Goal: Task Accomplishment & Management: Manage account settings

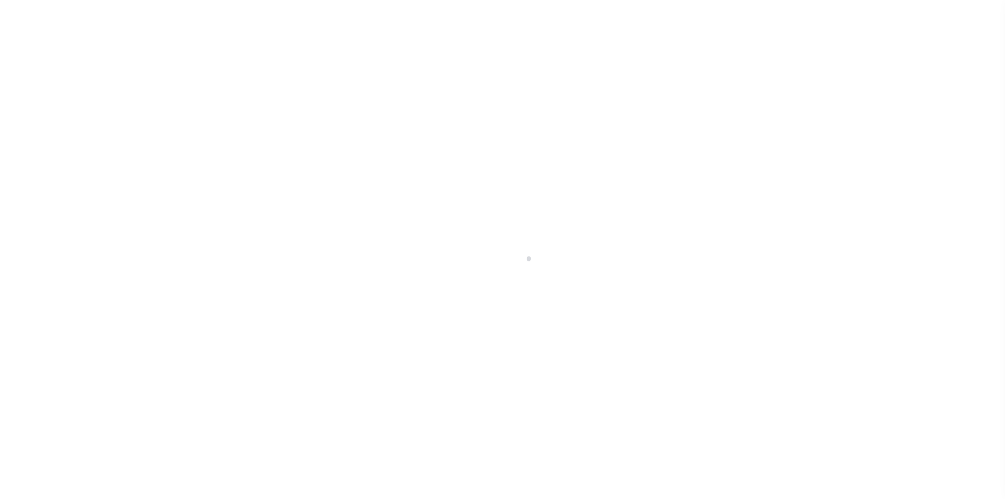
scroll to position [26, 0]
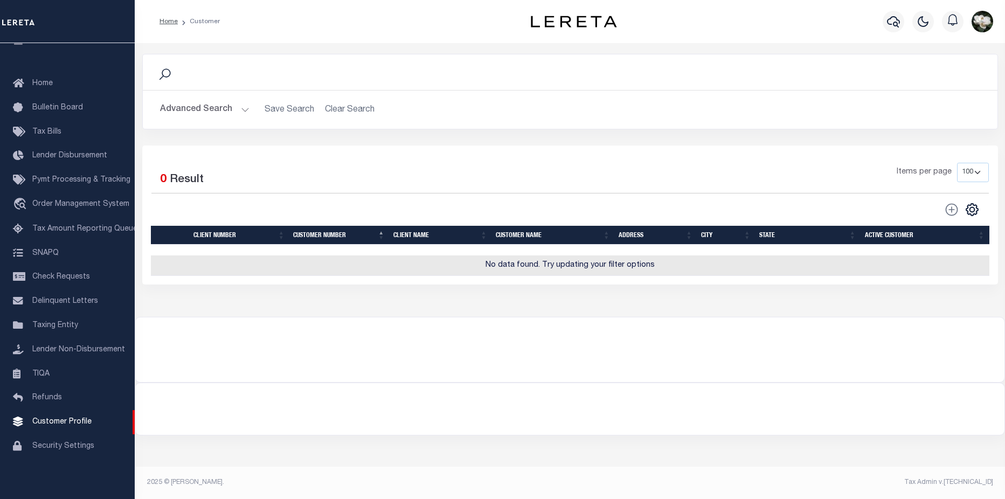
click at [211, 110] on button "Advanced Search" at bounding box center [204, 109] width 89 height 21
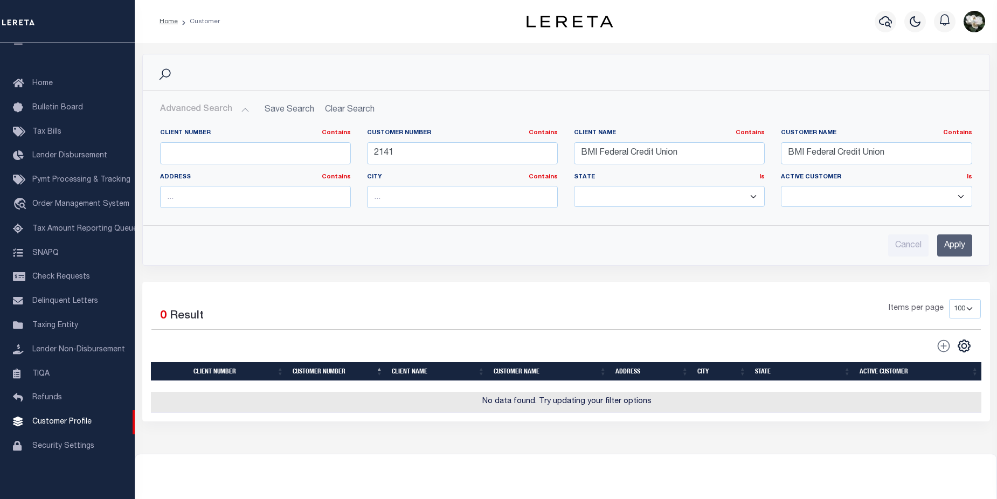
click at [953, 248] on input "Apply" at bounding box center [954, 245] width 35 height 22
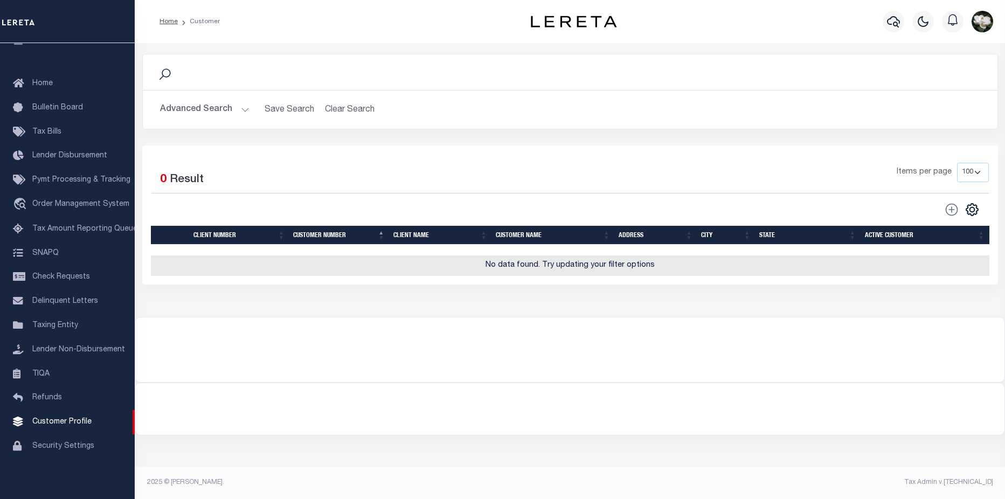
click at [953, 248] on div at bounding box center [567, 250] width 832 height 11
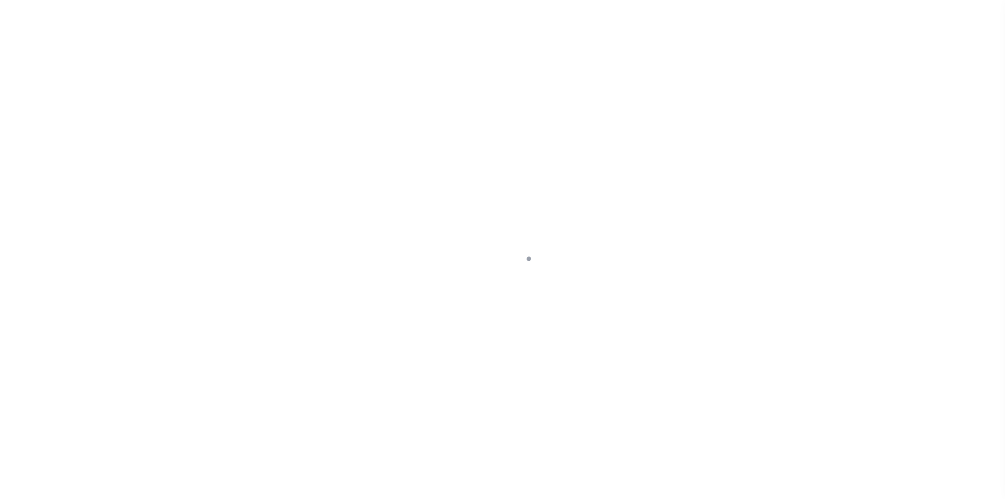
scroll to position [26, 0]
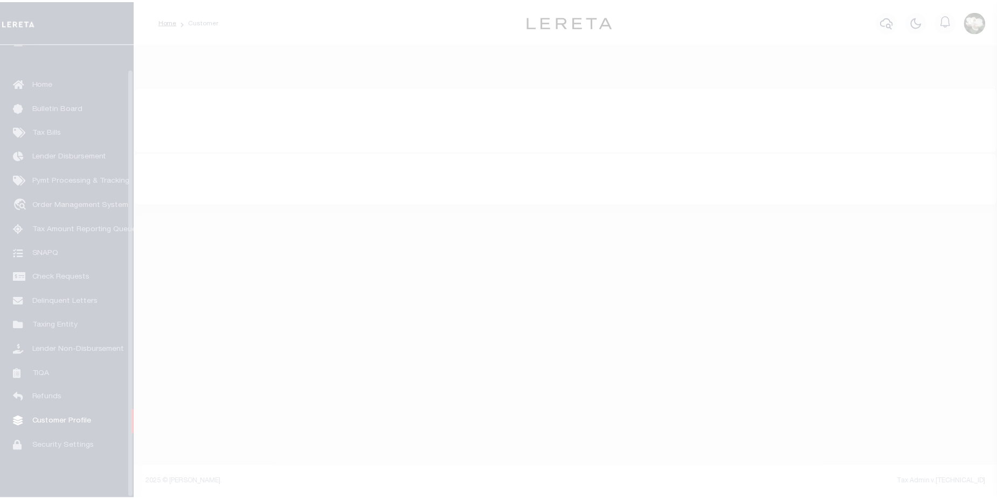
scroll to position [26, 0]
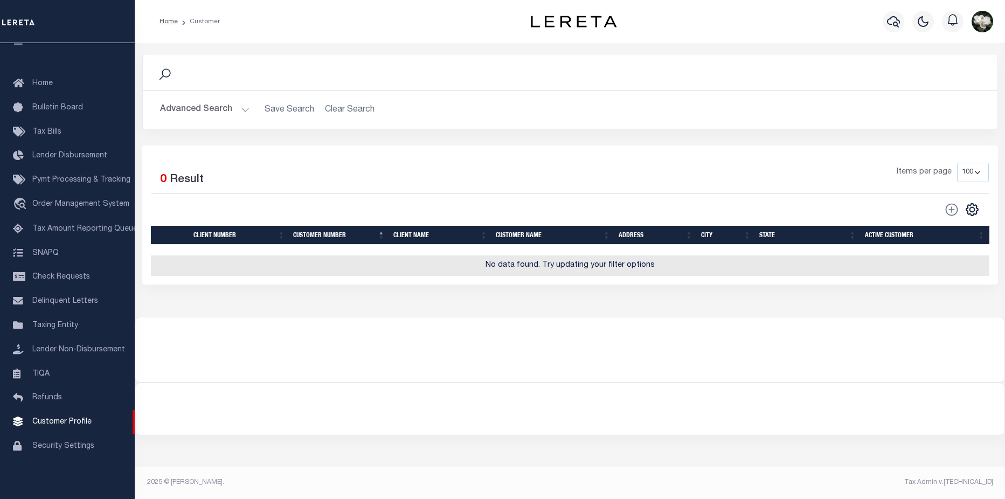
click at [189, 106] on button "Advanced Search" at bounding box center [204, 109] width 89 height 21
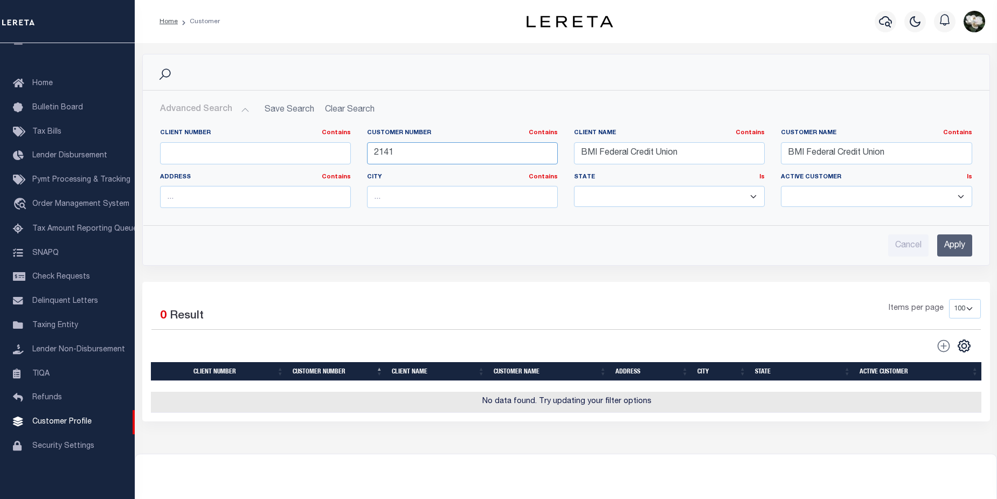
drag, startPoint x: 422, startPoint y: 151, endPoint x: 368, endPoint y: 149, distance: 54.5
click at [368, 149] on input "2141" at bounding box center [462, 153] width 191 height 22
click at [952, 243] on input "Apply" at bounding box center [954, 245] width 35 height 22
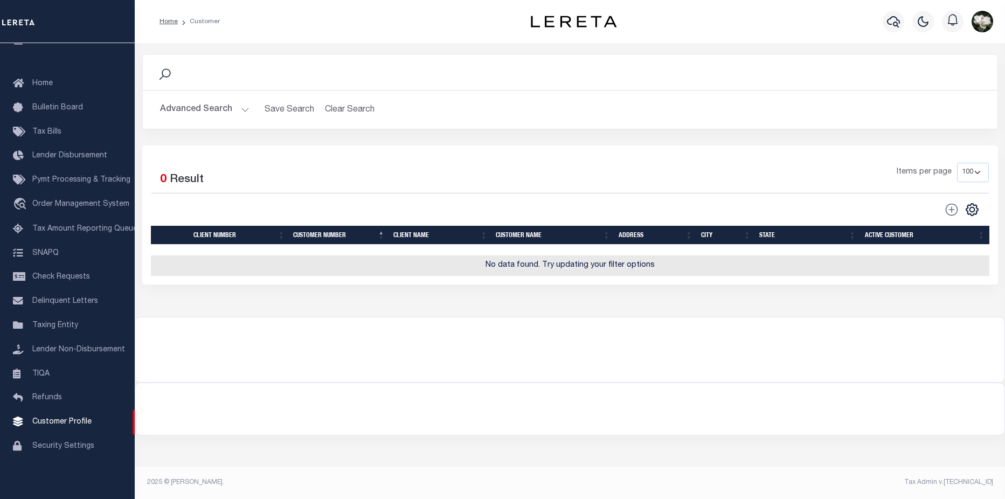
click at [217, 111] on button "Advanced Search" at bounding box center [204, 109] width 89 height 21
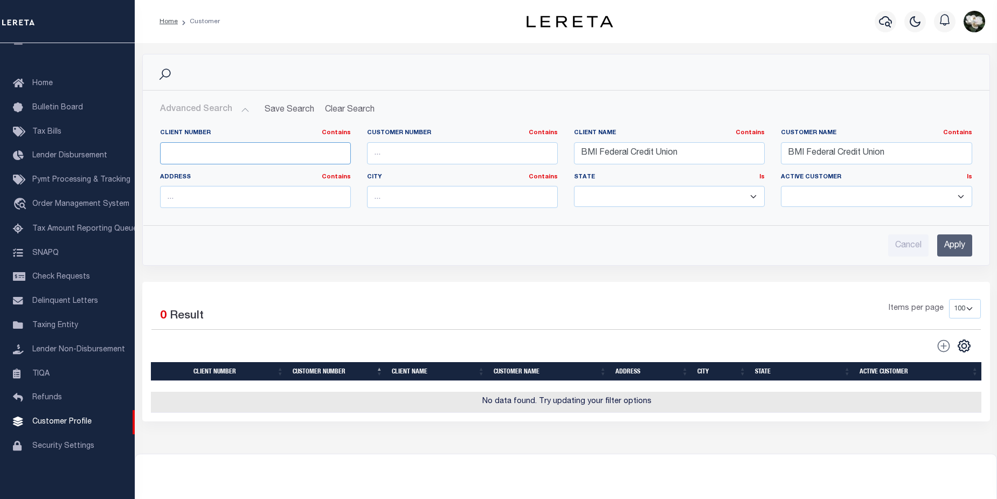
click at [248, 148] on input "text" at bounding box center [255, 153] width 191 height 22
type input "2141"
drag, startPoint x: 710, startPoint y: 154, endPoint x: 490, endPoint y: 152, distance: 219.9
click at [490, 152] on div "Client Number Contains Contains Is 2141 Customer Number Contains Contains Is Is" at bounding box center [566, 173] width 828 height 88
drag, startPoint x: 921, startPoint y: 158, endPoint x: 729, endPoint y: 144, distance: 192.4
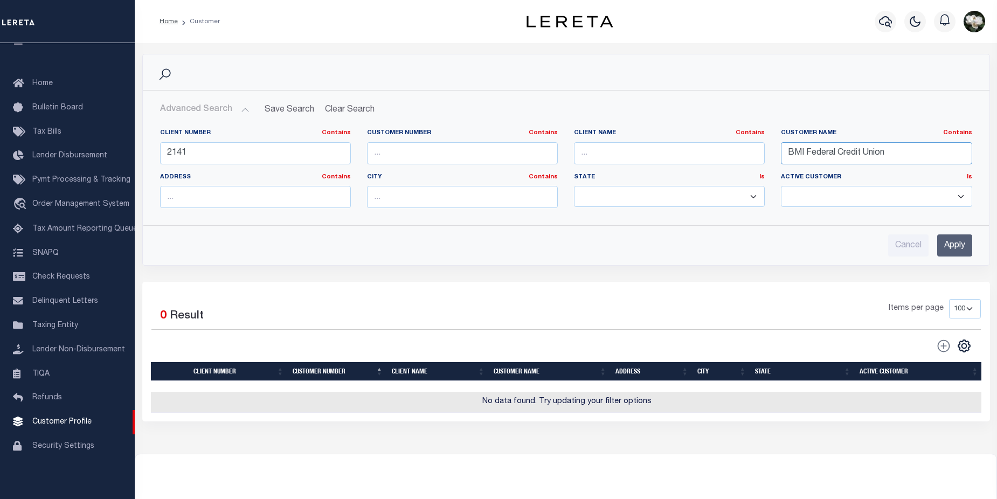
click at [729, 144] on div "Client Number Contains Contains Is 2141 Customer Number Contains Contains Is Is" at bounding box center [566, 173] width 828 height 88
click at [966, 255] on input "Apply" at bounding box center [954, 245] width 35 height 22
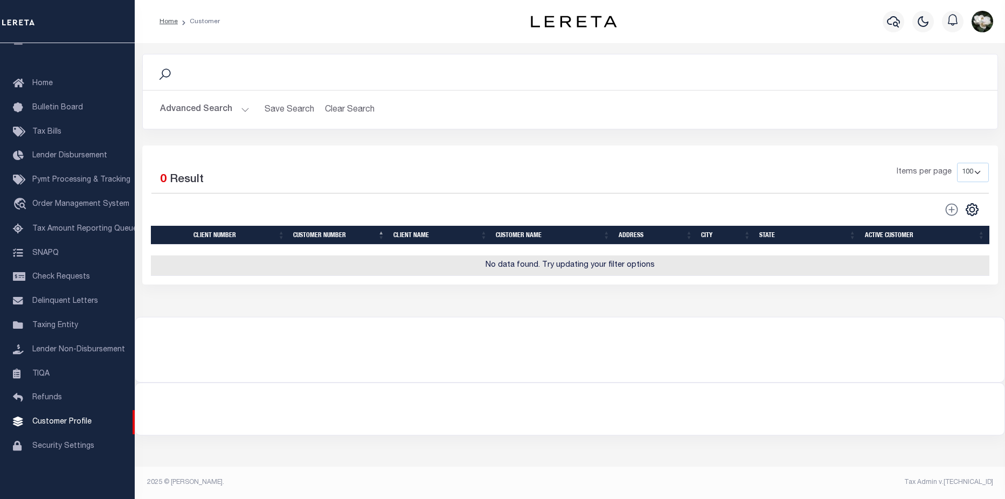
click at [172, 108] on button "Advanced Search" at bounding box center [204, 109] width 89 height 21
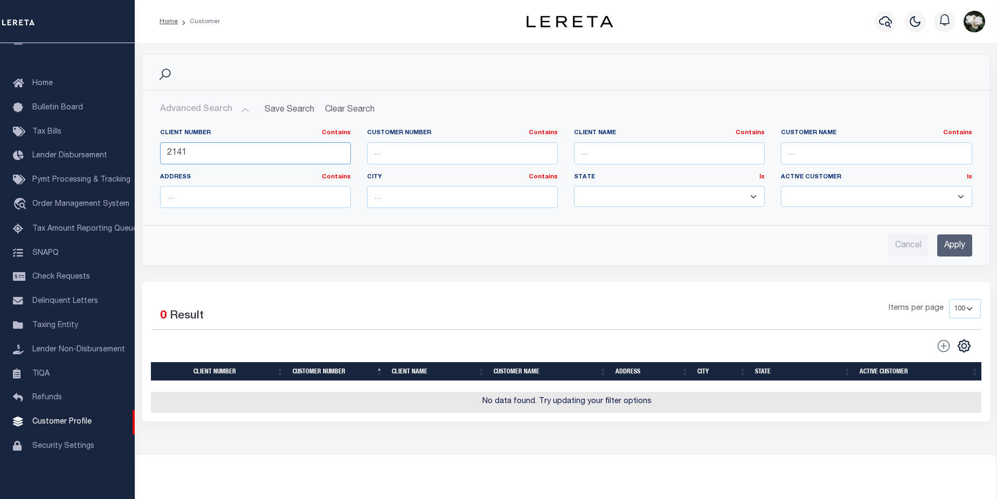
drag, startPoint x: 172, startPoint y: 160, endPoint x: 192, endPoint y: 157, distance: 20.2
click at [192, 157] on input "2141" at bounding box center [255, 153] width 191 height 22
type input "2"
click at [403, 151] on input "text" at bounding box center [462, 153] width 191 height 22
type input "2141"
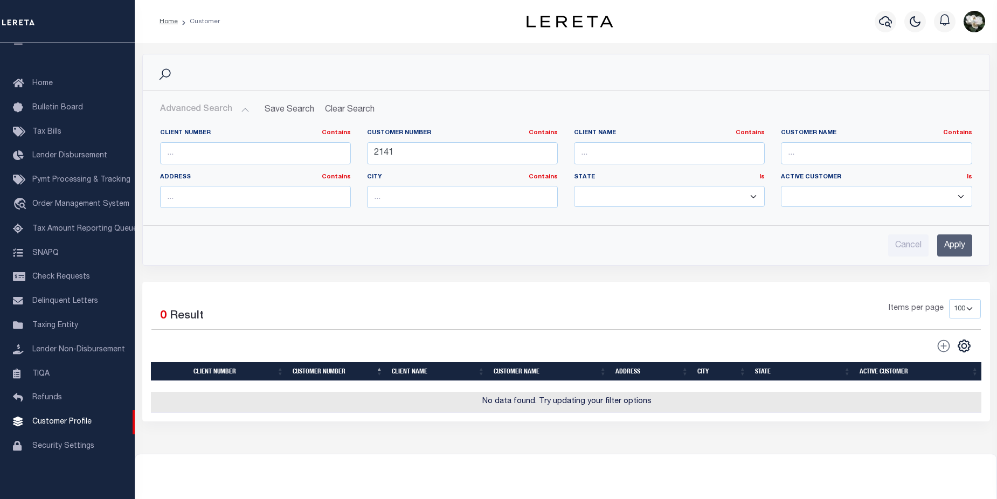
click at [953, 249] on input "Apply" at bounding box center [954, 245] width 35 height 22
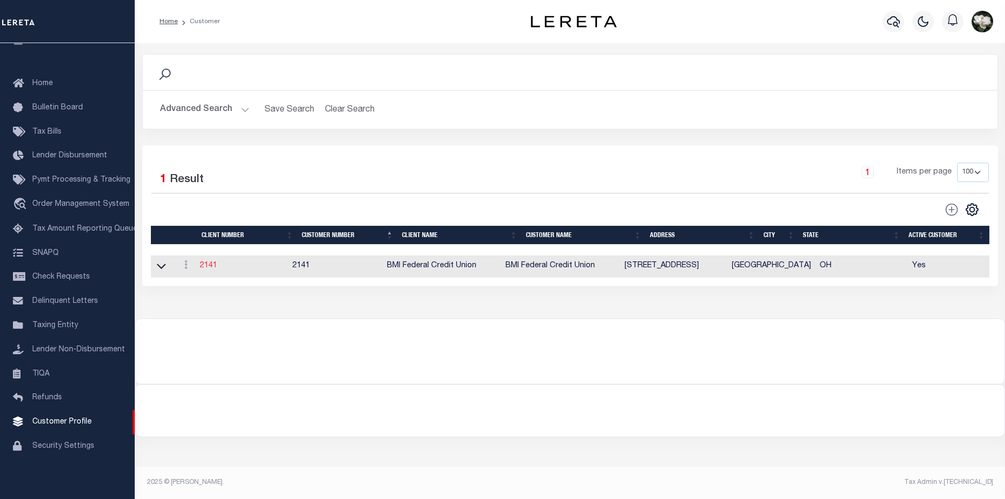
click at [204, 269] on link "2141" at bounding box center [208, 266] width 17 height 8
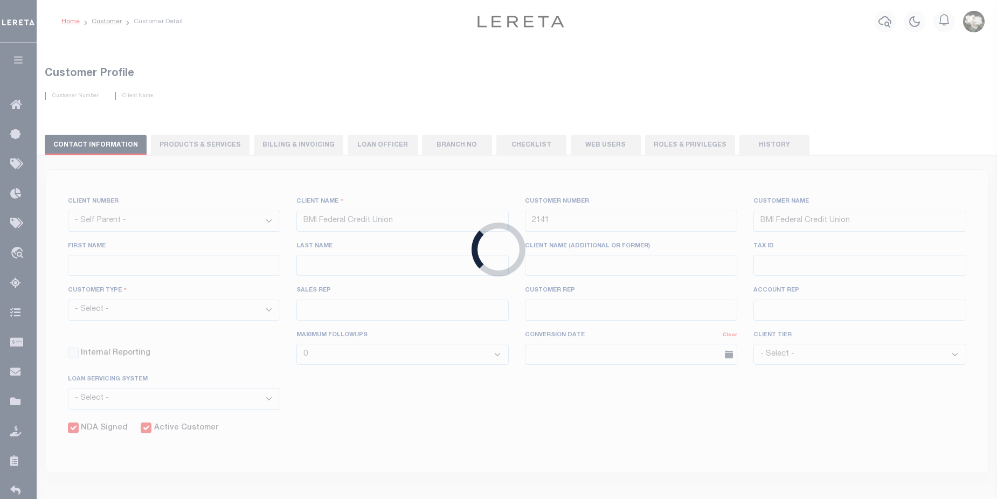
select select
type input "Richard"
type input "Woods"
select select "Residential"
type input "Barbara Kendrick"
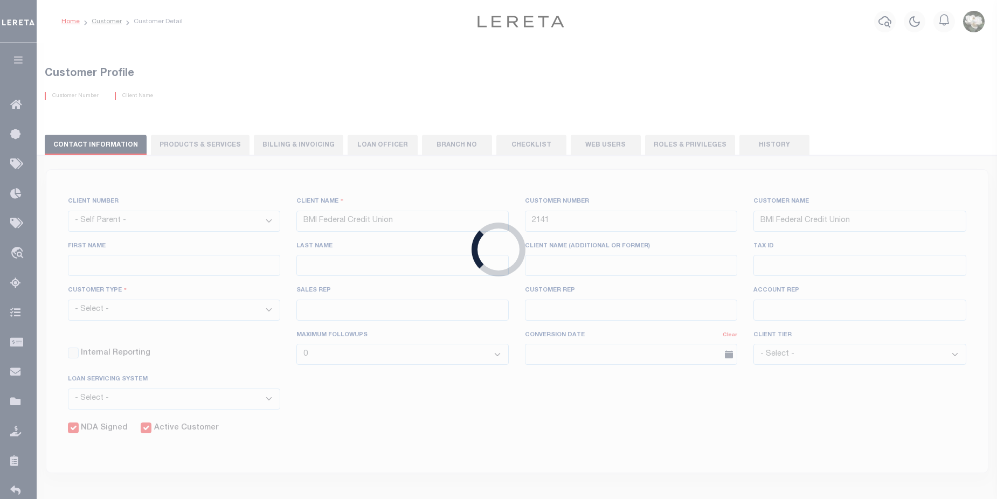
type input "Beth Wiebe"
select select "FIC"
checkbox input "true"
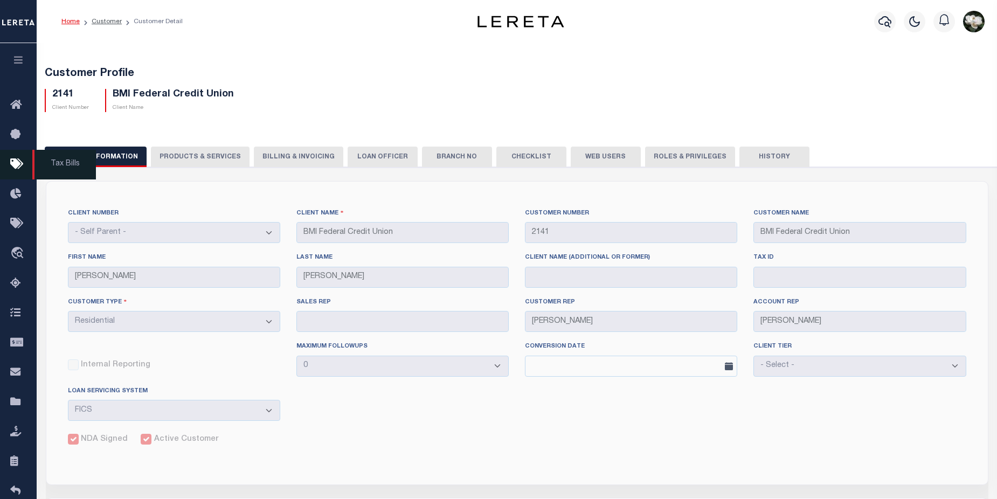
click at [18, 167] on icon at bounding box center [18, 164] width 17 height 13
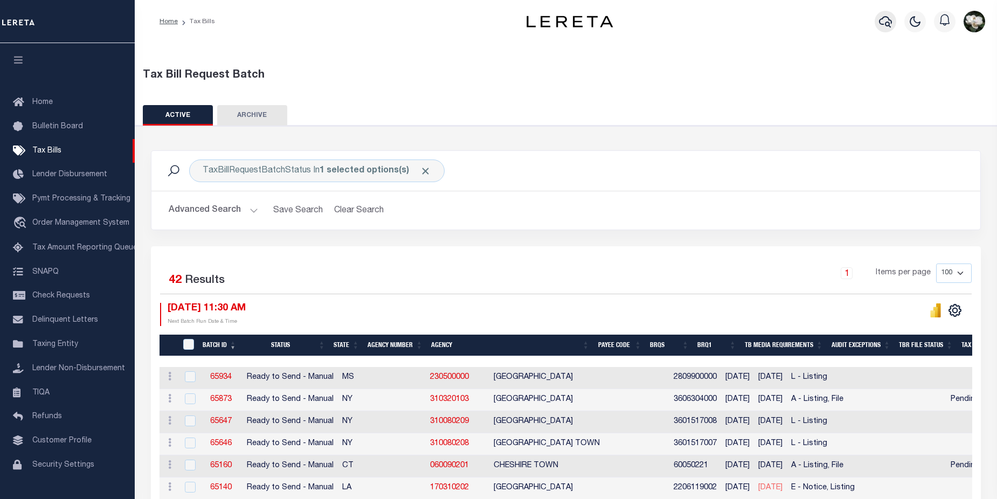
click at [879, 28] on icon "button" at bounding box center [885, 21] width 13 height 13
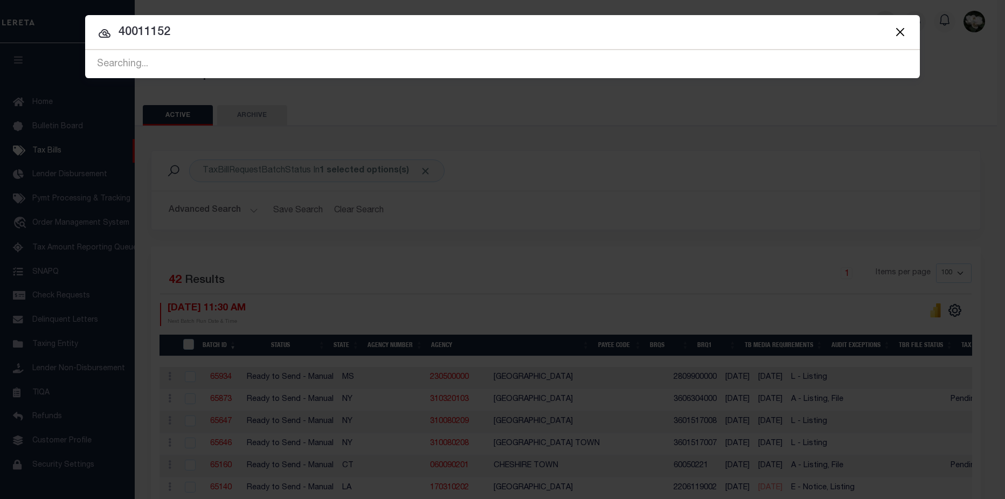
type input "40011152"
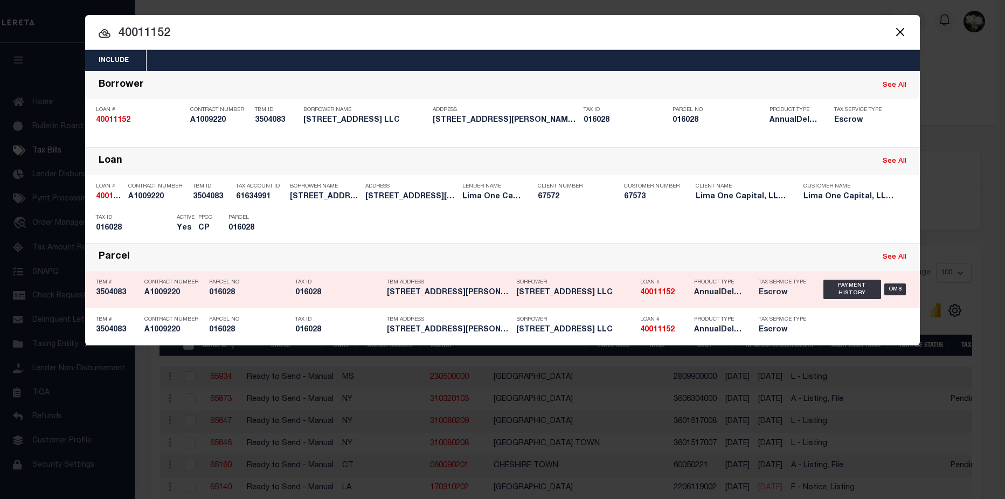
click at [504, 301] on div "TBM Address 532 MULBERRY POINT RD Guilford..." at bounding box center [449, 289] width 124 height 31
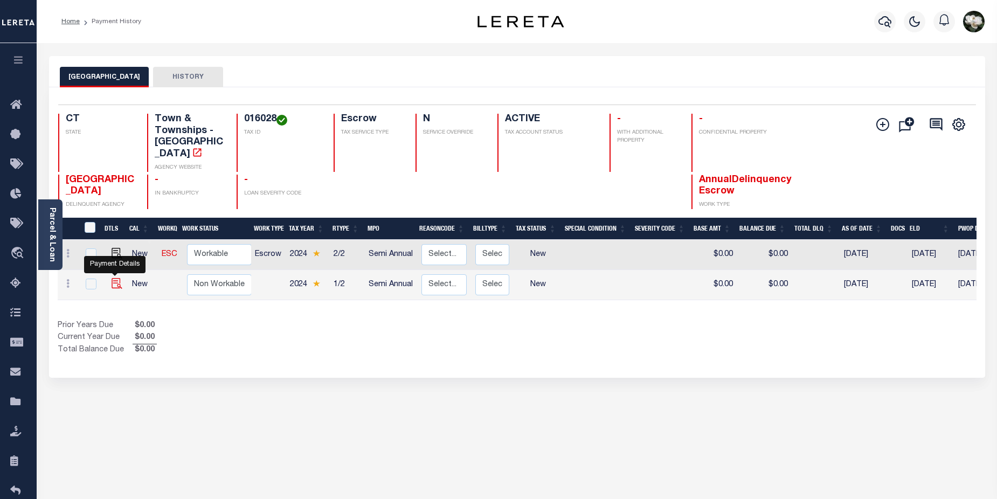
click at [117, 278] on img "" at bounding box center [117, 283] width 11 height 11
checkbox input "true"
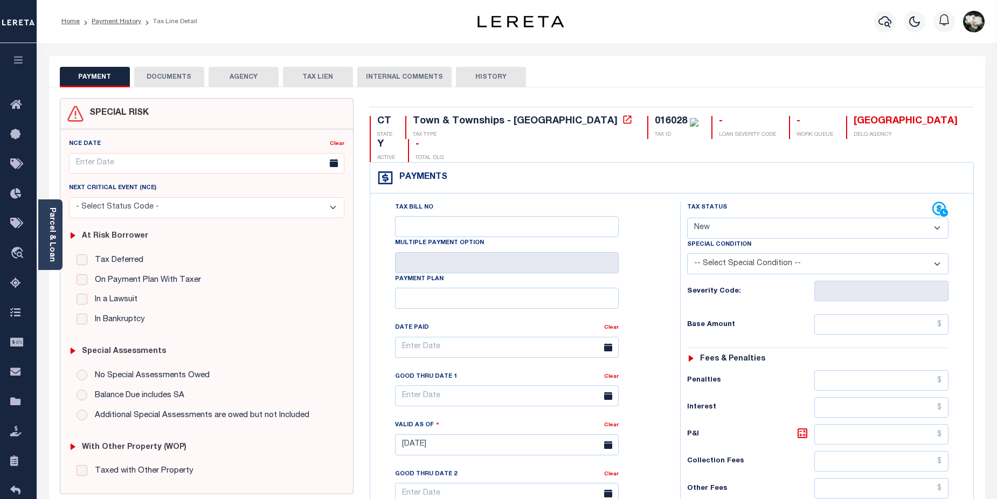
click at [941, 218] on select "- Select Status Code - Open Due/Unpaid Paid Incomplete No Tax Due Internal Refu…" at bounding box center [818, 228] width 262 height 21
select select "DUE"
click at [687, 218] on select "- Select Status Code - Open Due/Unpaid Paid Incomplete No Tax Due Internal Refu…" at bounding box center [818, 228] width 262 height 21
type input "[DATE]"
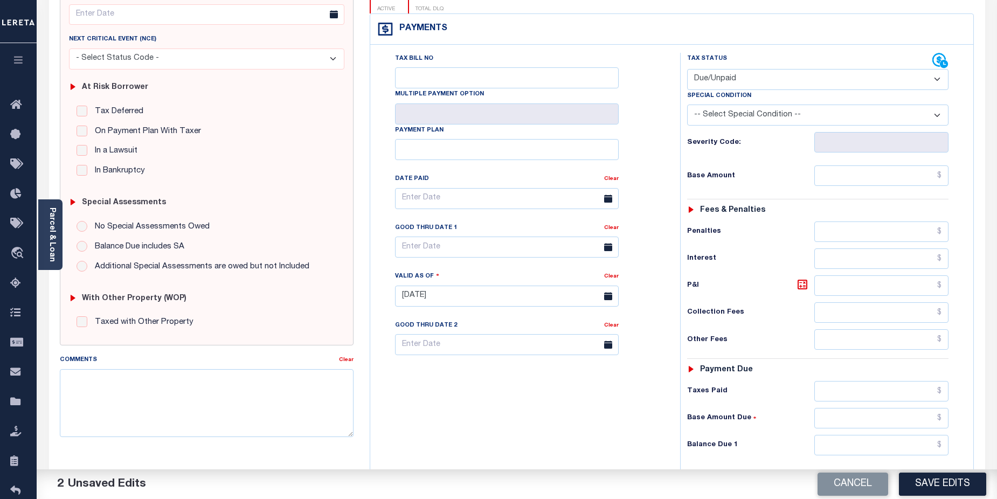
scroll to position [156, 0]
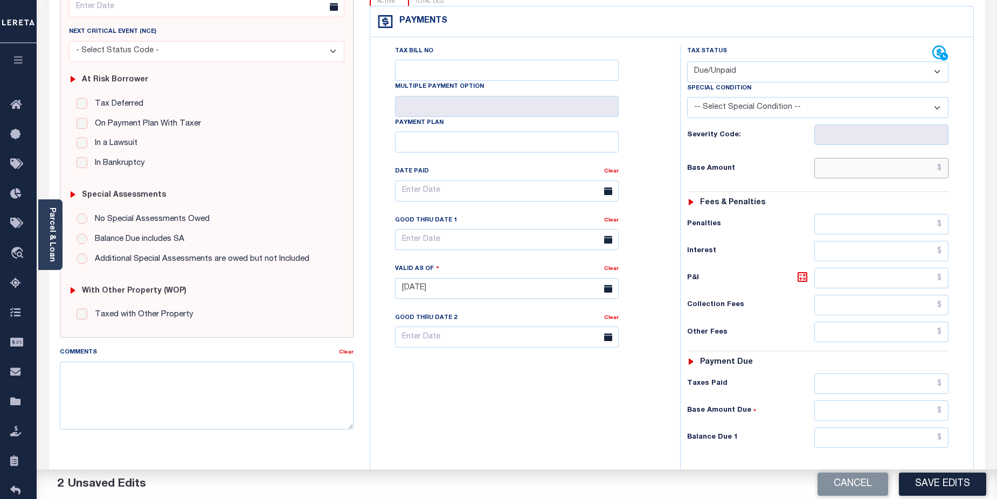
click at [889, 158] on input "text" at bounding box center [881, 168] width 135 height 20
type input "$4,313.26"
click at [895, 427] on input "text" at bounding box center [881, 437] width 135 height 20
type input "$4,507.36"
click at [798, 272] on icon at bounding box center [803, 277] width 10 height 10
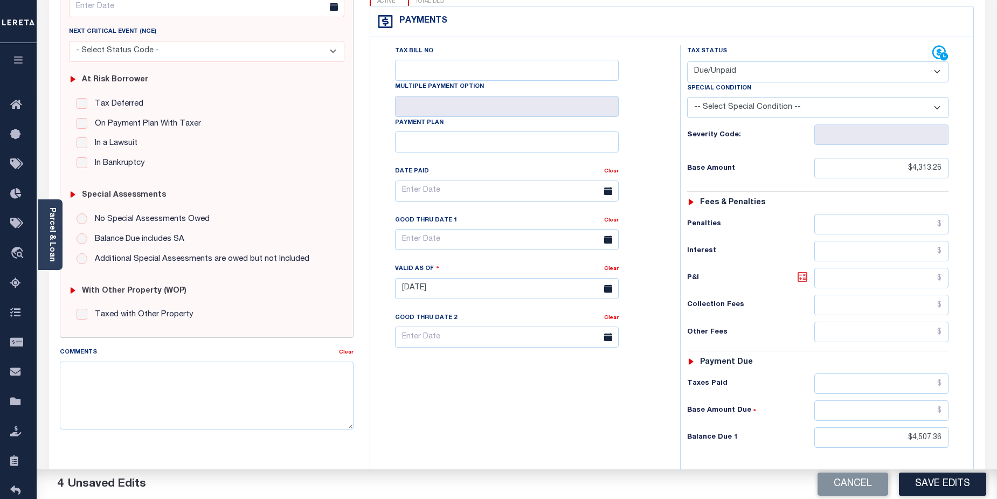
type input "$194.10"
click at [140, 383] on textarea "Comments" at bounding box center [207, 396] width 294 height 68
click at [112, 372] on textarea "Comments" at bounding box center [207, 396] width 294 height 68
paste textarea "CAS-474377 2025/annual dlq Base $3,323.80 P/I $568.57-Lender Responsibility Tot…"
type textarea "CAS-474377 2025/annual dlq Base $3,323.80 P/I $568.57-Lender Responsibility Tot…"
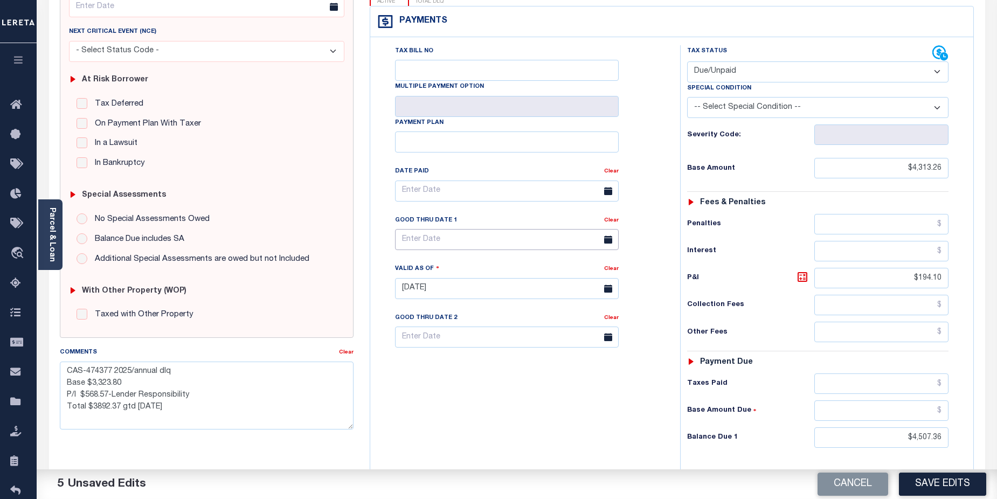
click at [482, 229] on input "text" at bounding box center [507, 239] width 224 height 21
click at [527, 369] on span "31" at bounding box center [525, 363] width 21 height 21
type input "10/31/2025"
drag, startPoint x: 87, startPoint y: 372, endPoint x: 110, endPoint y: 372, distance: 22.6
click at [110, 372] on textarea "CAS-474377 2025/annual dlq Base $3,323.80 P/I $568.57-Lender Responsibility Tot…" at bounding box center [207, 396] width 294 height 68
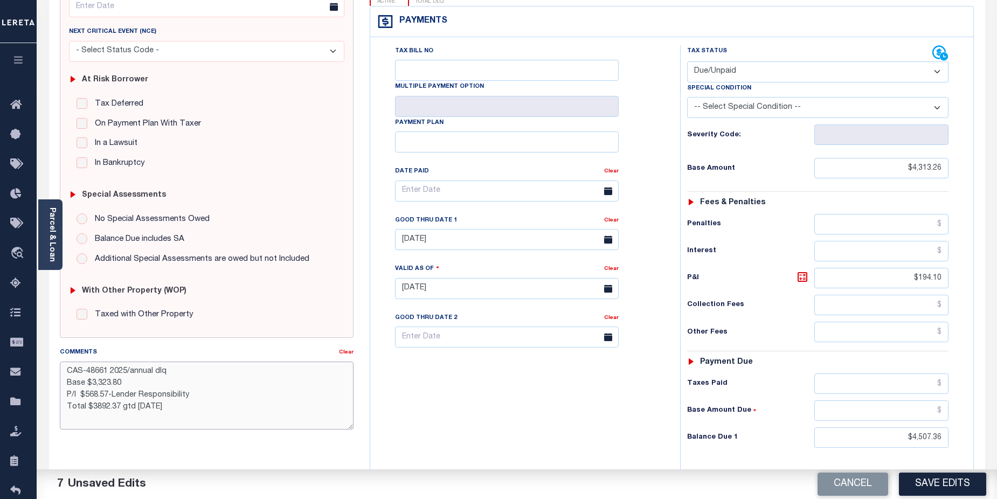
drag, startPoint x: 123, startPoint y: 372, endPoint x: 193, endPoint y: 372, distance: 70.6
click at [193, 372] on textarea "CAS-48661 2025/annual dlq Base $3,323.80 P/I $568.57-Lender Responsibility Tota…" at bounding box center [207, 396] width 294 height 68
drag, startPoint x: 90, startPoint y: 383, endPoint x: 140, endPoint y: 383, distance: 50.1
click at [140, 383] on textarea "CAS-48661 2024/1st Base $3,323.80 P/I $568.57-Lender Responsibility Total $3892…" at bounding box center [207, 396] width 294 height 68
drag, startPoint x: 85, startPoint y: 396, endPoint x: 109, endPoint y: 396, distance: 23.7
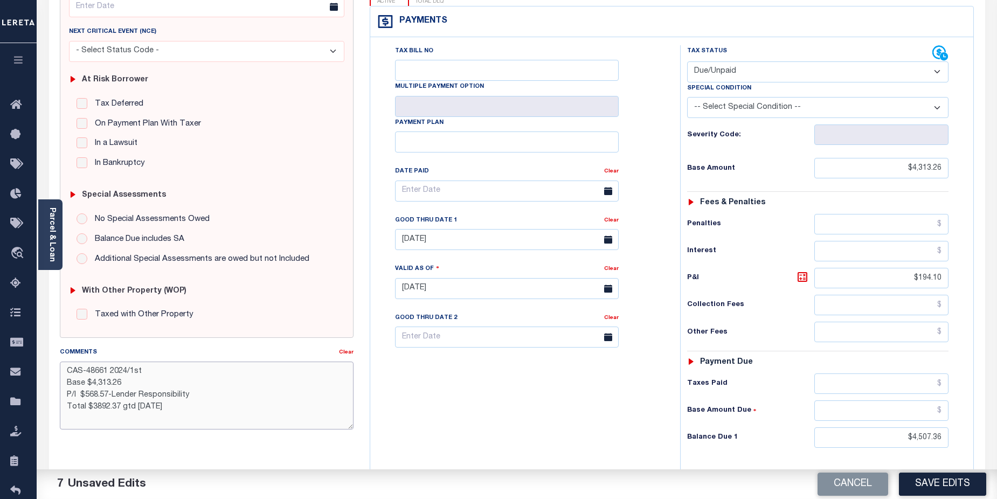
click at [109, 396] on textarea "CAS-48661 2024/1st Base $4,313.26 P/I $568.57-Lender Responsibility Total $3892…" at bounding box center [207, 396] width 294 height 68
drag, startPoint x: 92, startPoint y: 407, endPoint x: 118, endPoint y: 407, distance: 26.4
click at [118, 407] on textarea "CAS-48661 2024/1st Base $4,313.26 P/I $194.10-Lender Responsibility Total $3892…" at bounding box center [207, 396] width 294 height 68
click at [205, 390] on textarea "CAS-48661 2024/1st Base $4,313.26 P/I $194.10-Lender Responsibility Total $4,50…" at bounding box center [207, 396] width 294 height 68
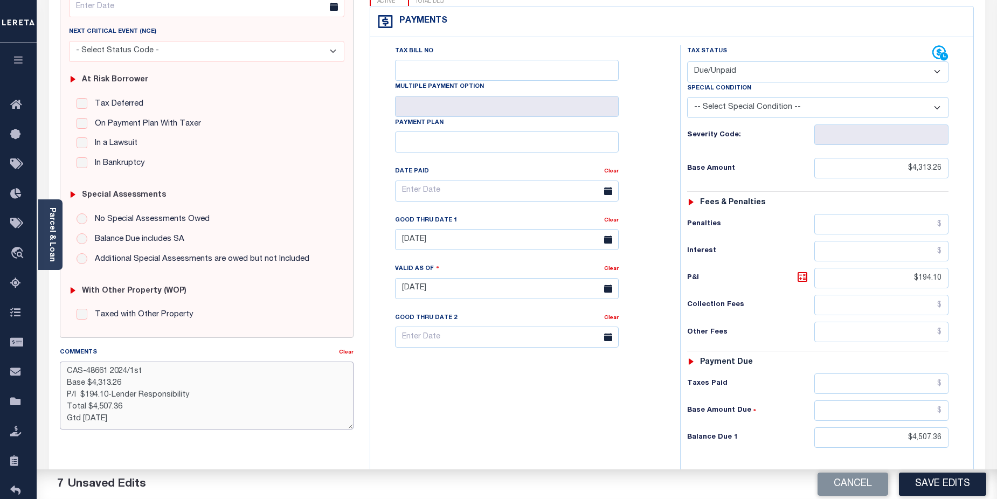
click at [205, 390] on textarea "CAS-48661 2024/1st Base $4,313.26 P/I $194.10-Lender Responsibility Total $4,50…" at bounding box center [207, 396] width 294 height 68
click at [203, 393] on textarea "CAS-48661 2024/1st Base $4,313.26 P/I $194.10-Lender Responsibility Total $4,50…" at bounding box center [207, 396] width 294 height 68
type textarea "CAS-48661 2024/1st Base $4,313.26 P/I $194.10-Lender Responsibility(marked loan…"
click at [948, 487] on button "Save Edits" at bounding box center [942, 484] width 87 height 23
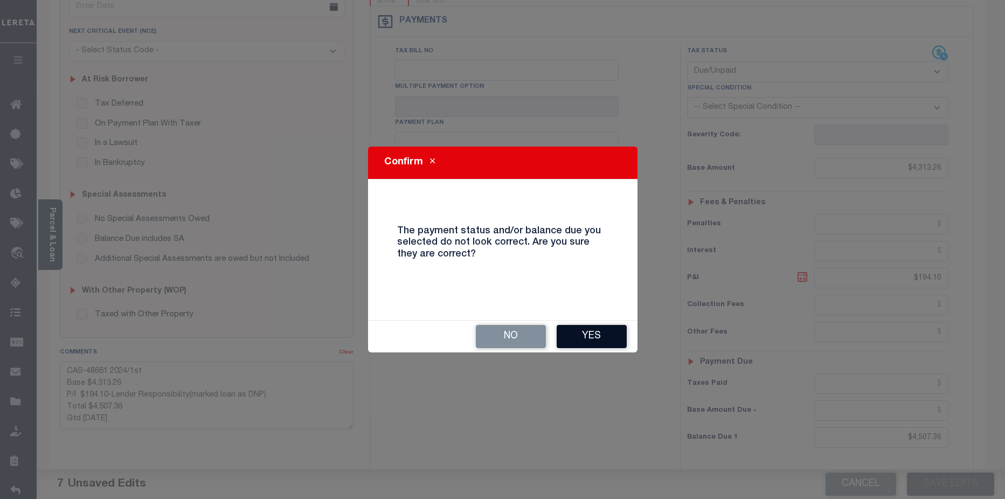
click at [593, 336] on button "Yes" at bounding box center [592, 336] width 70 height 23
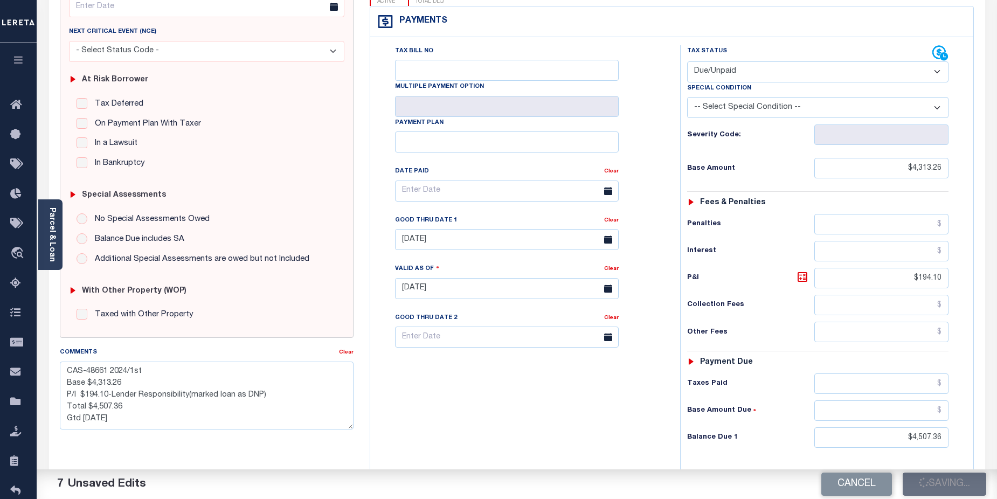
checkbox input "false"
type textarea "CAS-48661 2024/1st Base $4,313.26 P/I $194.10-Lender Responsibility(marked loan…"
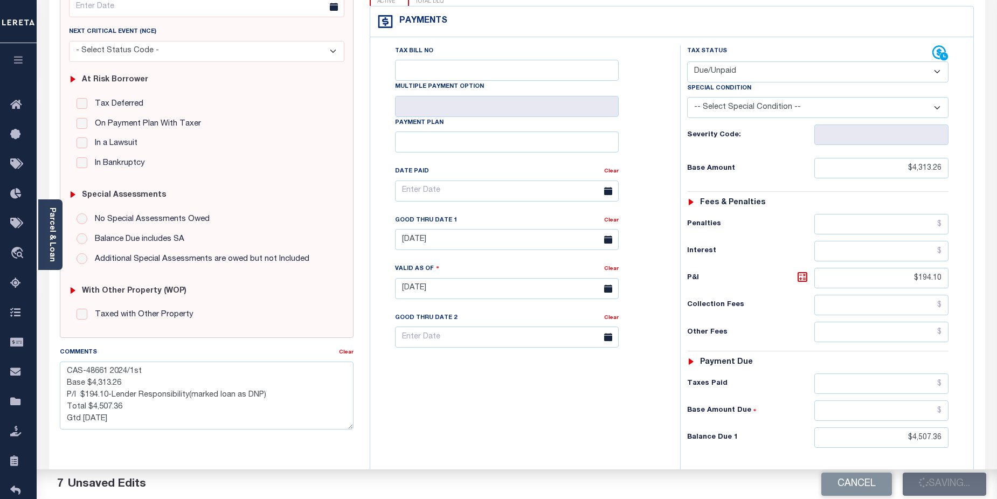
type input "$4,313.26"
type input "$194.1"
type input "$4,507.36"
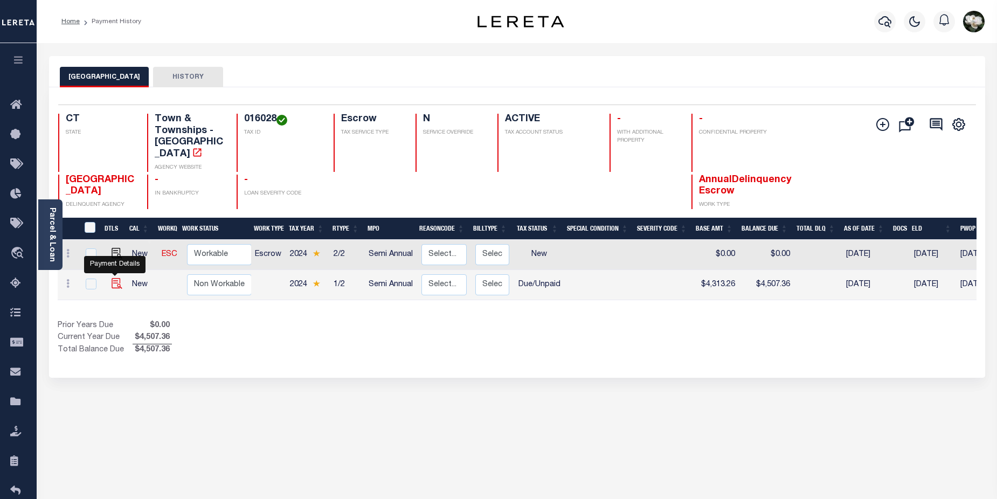
click at [112, 278] on img "" at bounding box center [117, 283] width 11 height 11
checkbox input "true"
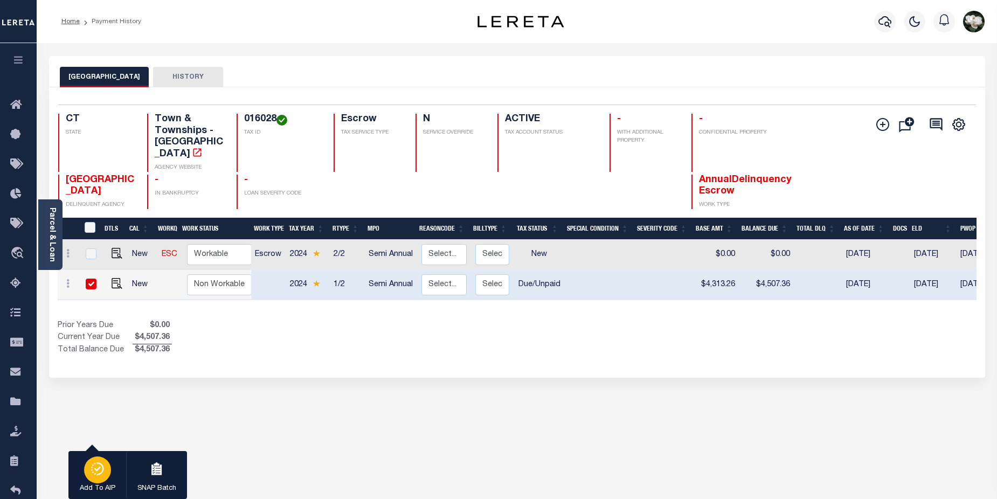
click at [99, 473] on icon "button" at bounding box center [97, 468] width 15 height 13
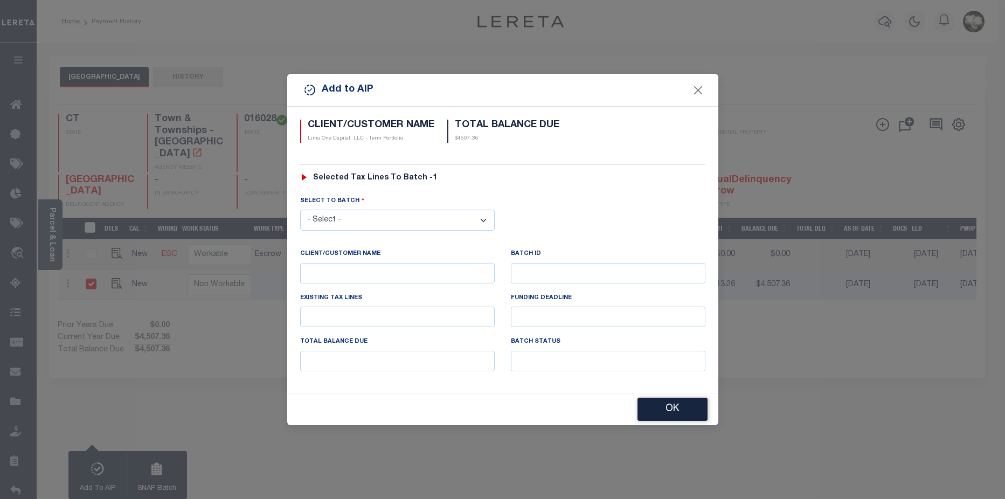
click at [411, 217] on select "- Select - 45186 45191 45195 45200 45202 45203 45206 45214 45215 45216 45218 45…" at bounding box center [397, 220] width 195 height 21
select select "46482"
click at [300, 210] on select "- Select - 45186 45191 45195 45200 45202 45203 45206 45214 45215 45216 45218 45…" at bounding box center [397, 220] width 195 height 21
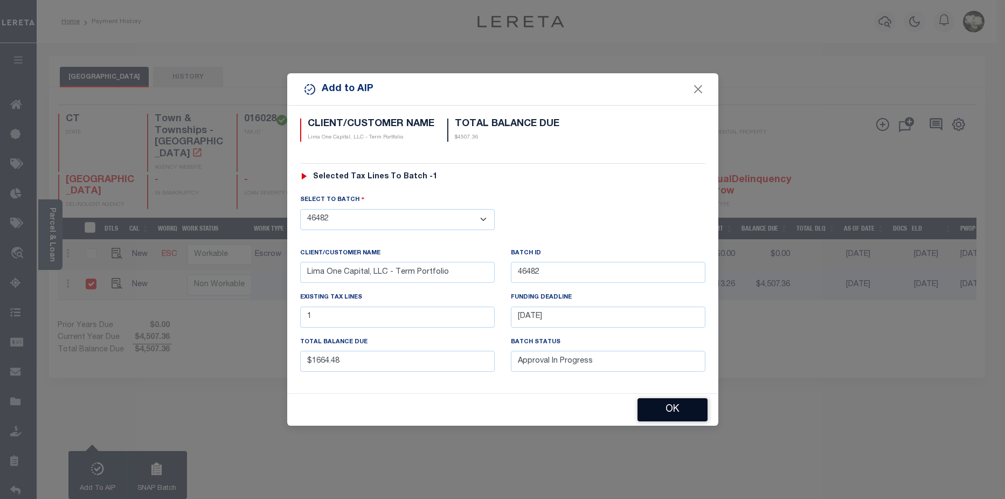
click at [674, 411] on button "OK" at bounding box center [673, 409] width 70 height 23
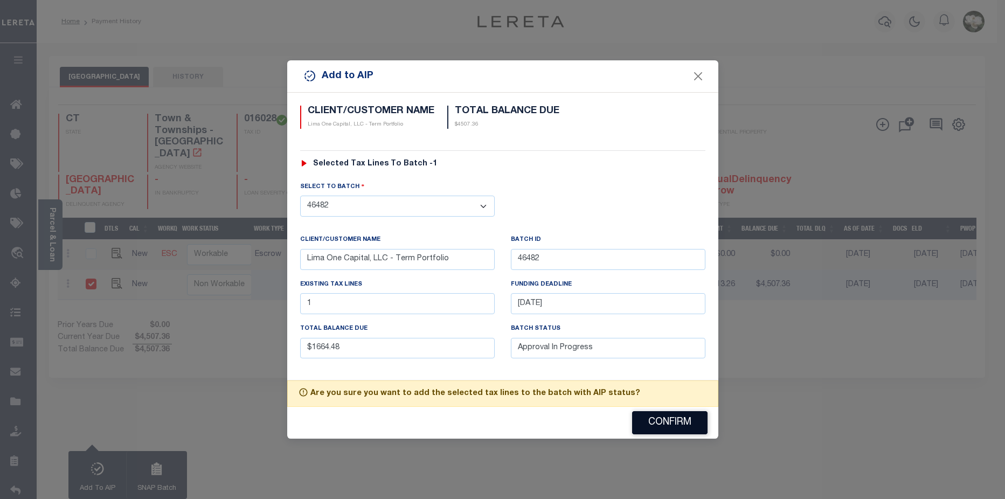
click at [679, 429] on button "Confirm" at bounding box center [669, 422] width 75 height 23
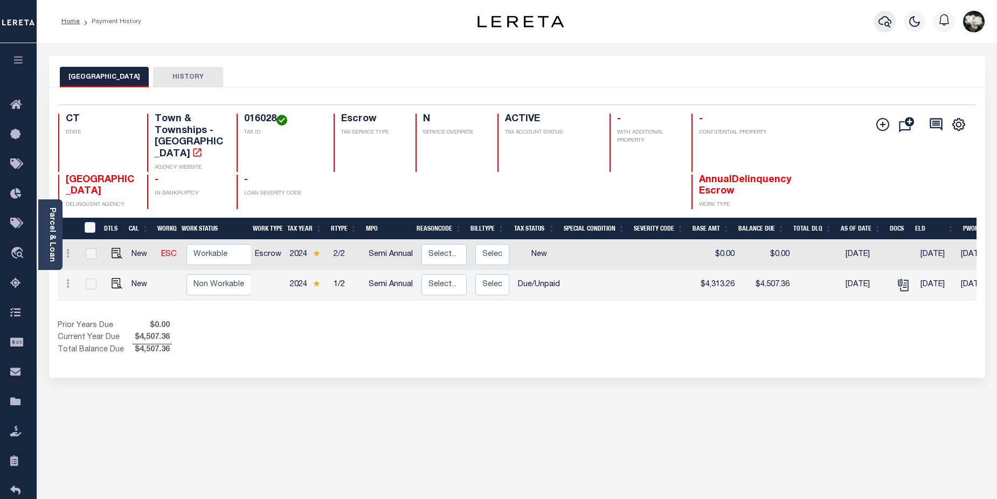
click at [895, 20] on button "button" at bounding box center [885, 22] width 22 height 22
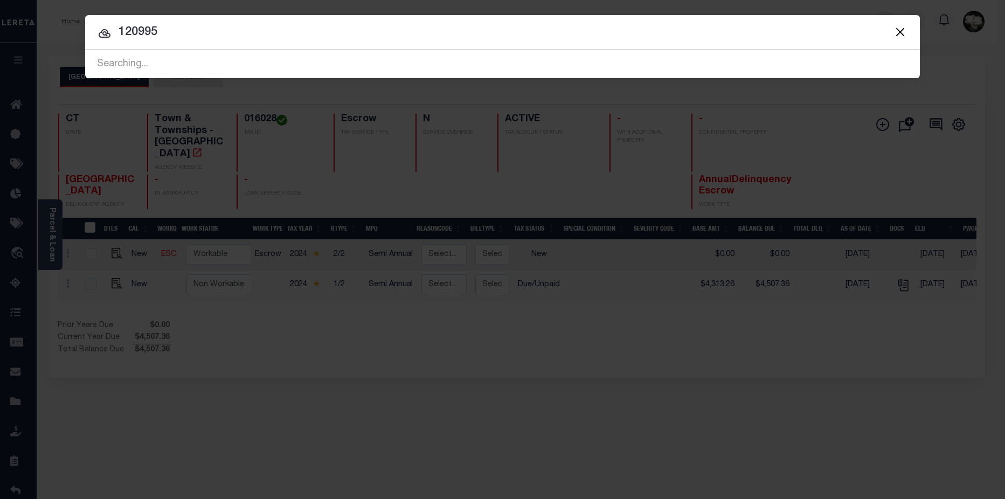
type input "120995"
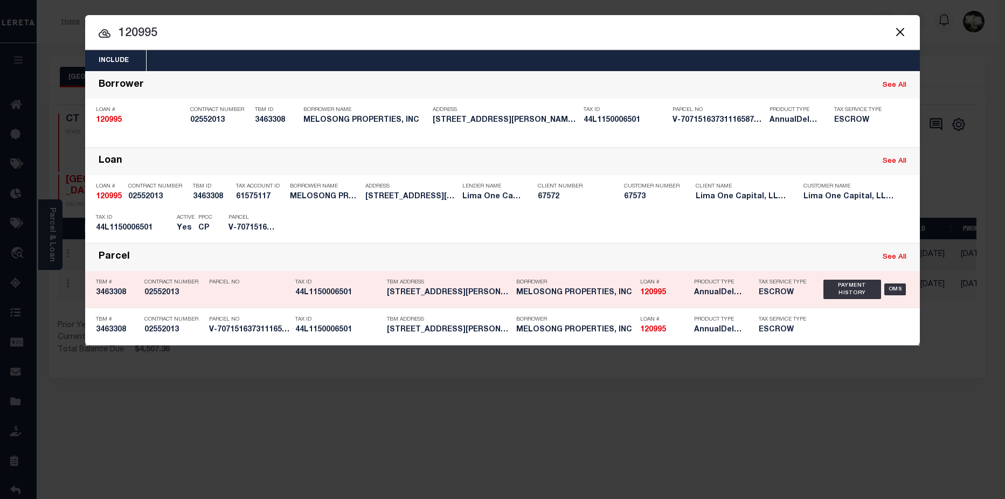
click at [699, 303] on div "Product Type AnnualDelinquency,Escrow" at bounding box center [718, 289] width 49 height 31
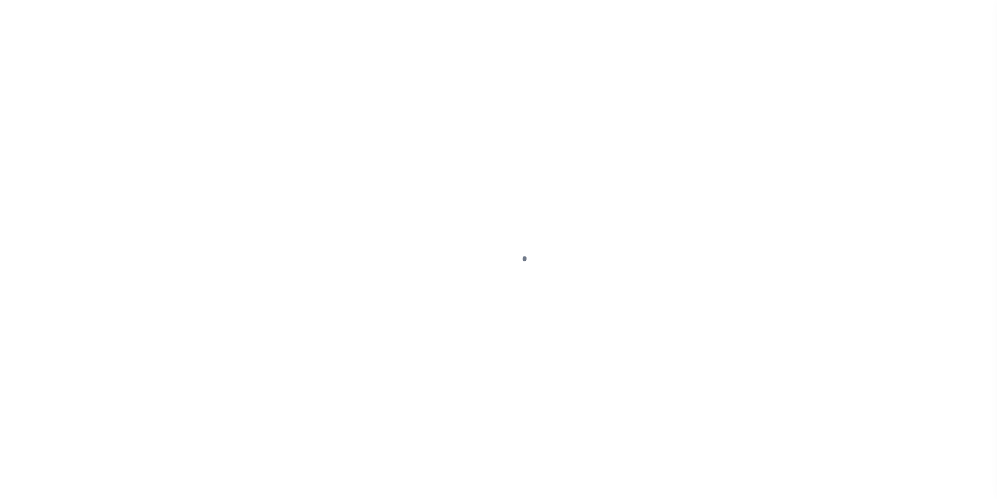
select select "DUE"
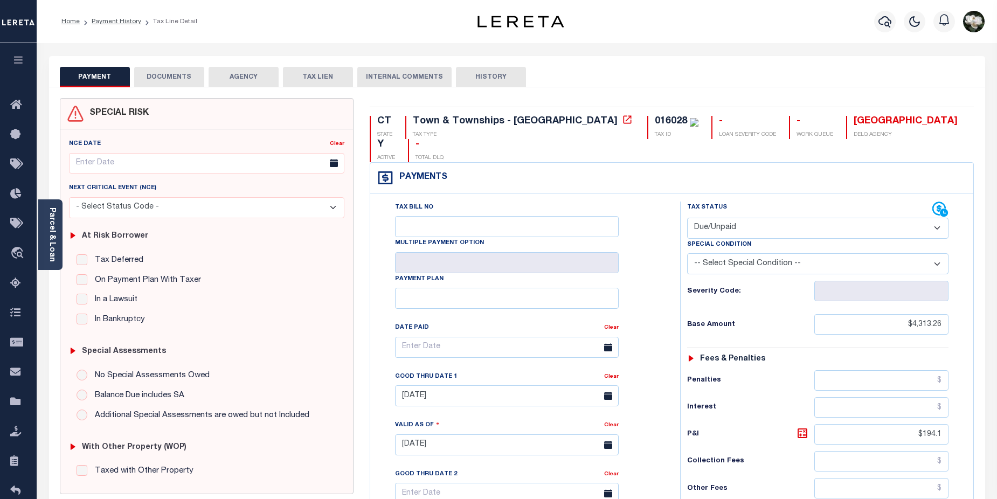
click at [165, 75] on button "DOCUMENTS" at bounding box center [169, 77] width 70 height 20
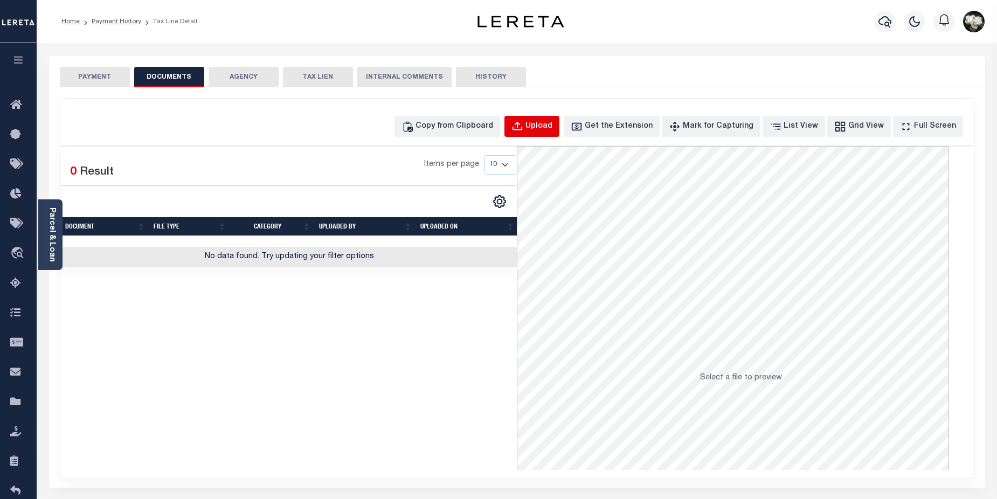
click at [552, 129] on div "Upload" at bounding box center [538, 127] width 27 height 12
select select "POP"
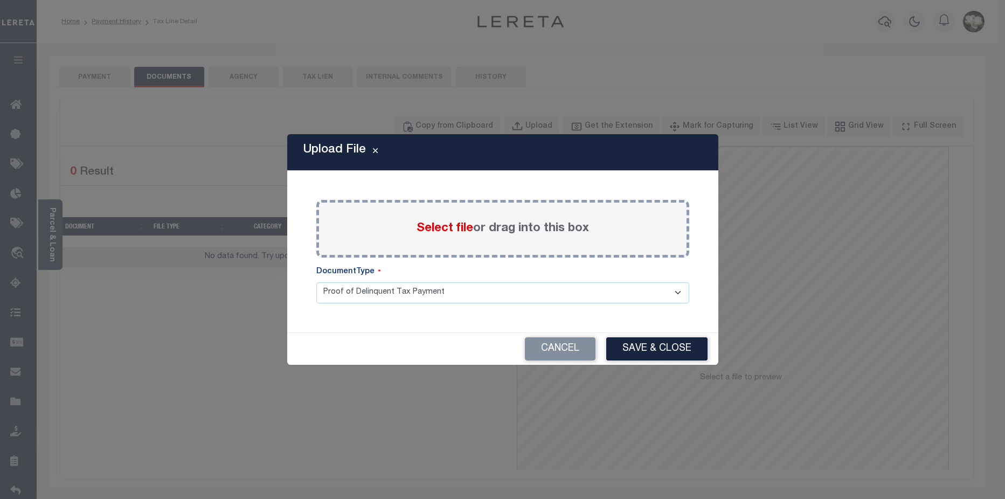
drag, startPoint x: 453, startPoint y: 218, endPoint x: 431, endPoint y: 241, distance: 32.4
click at [447, 232] on div "Select file or drag into this box" at bounding box center [502, 229] width 373 height 58
click at [476, 236] on label "Select file or drag into this box" at bounding box center [503, 229] width 172 height 18
click at [0, 0] on input "Select file or drag into this box" at bounding box center [0, 0] width 0 height 0
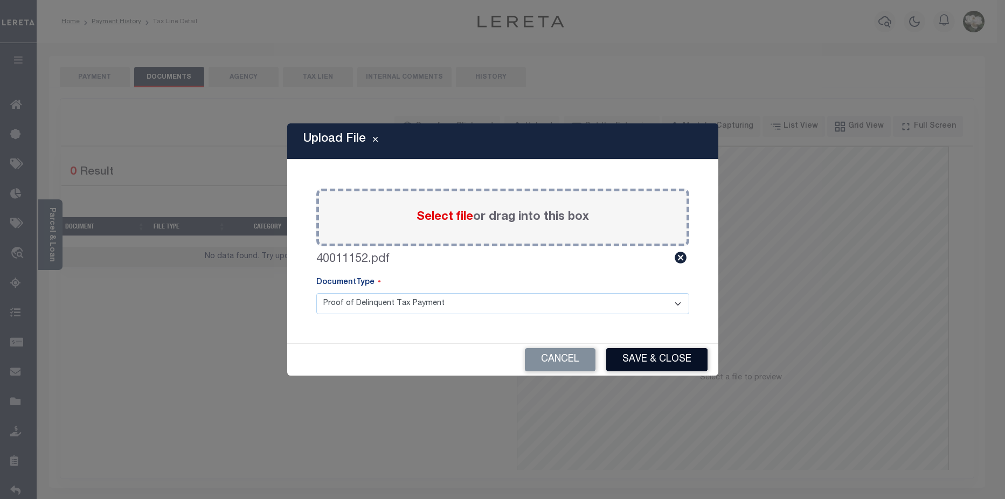
click at [632, 363] on button "Save & Close" at bounding box center [656, 359] width 101 height 23
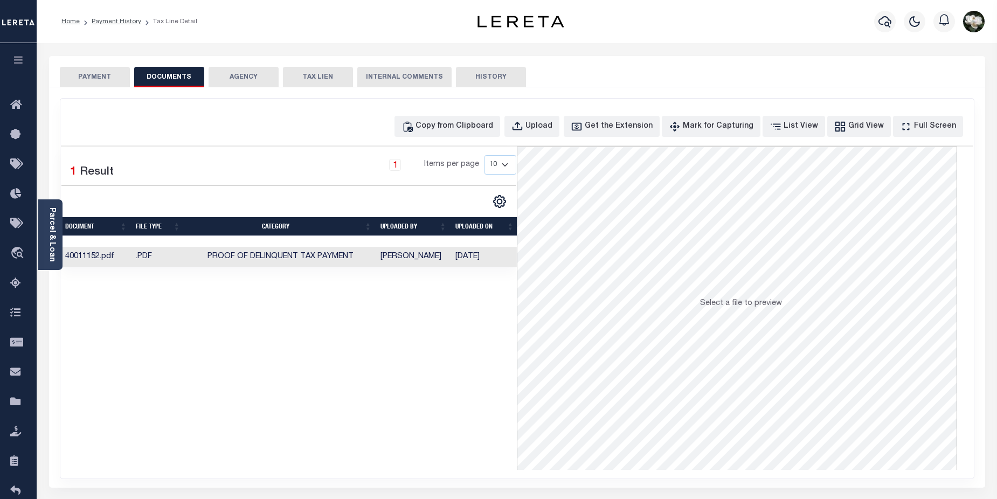
click at [80, 78] on button "PAYMENT" at bounding box center [95, 77] width 70 height 20
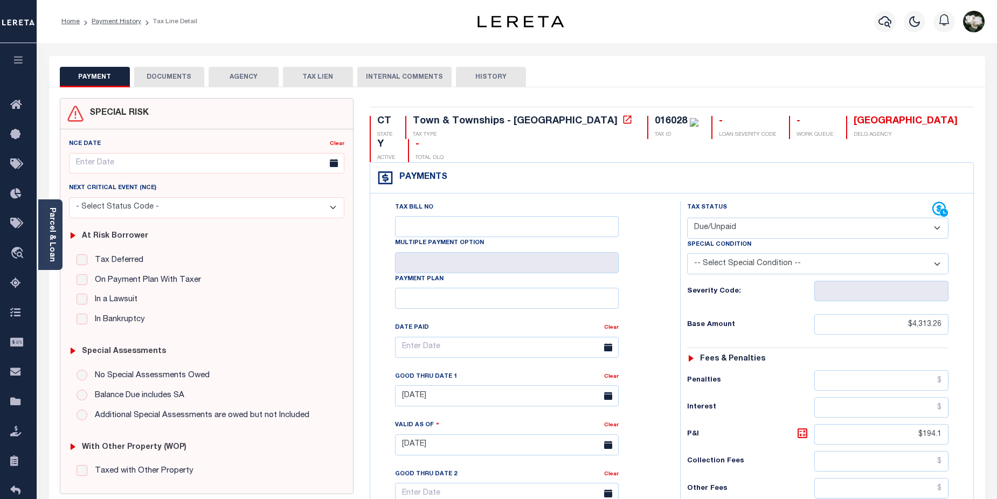
click at [184, 78] on button "DOCUMENTS" at bounding box center [169, 77] width 70 height 20
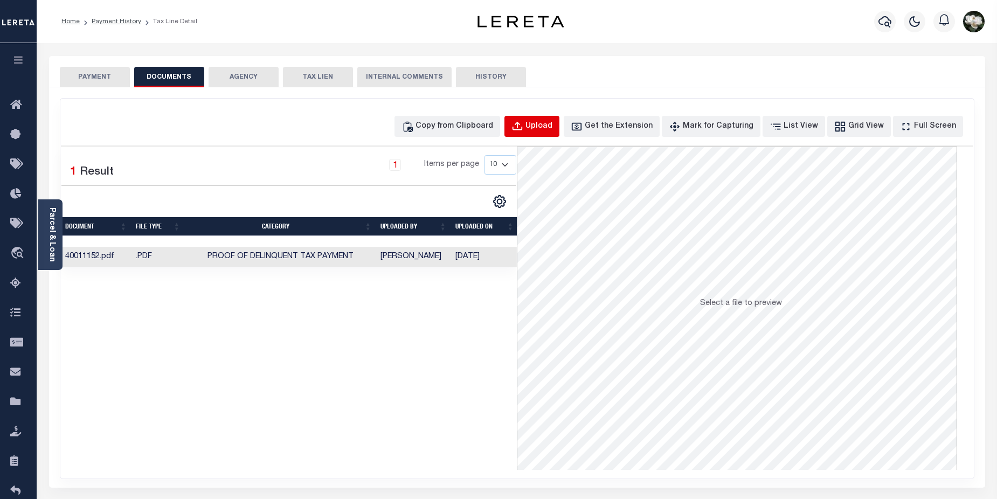
click at [552, 127] on div "Upload" at bounding box center [538, 127] width 27 height 12
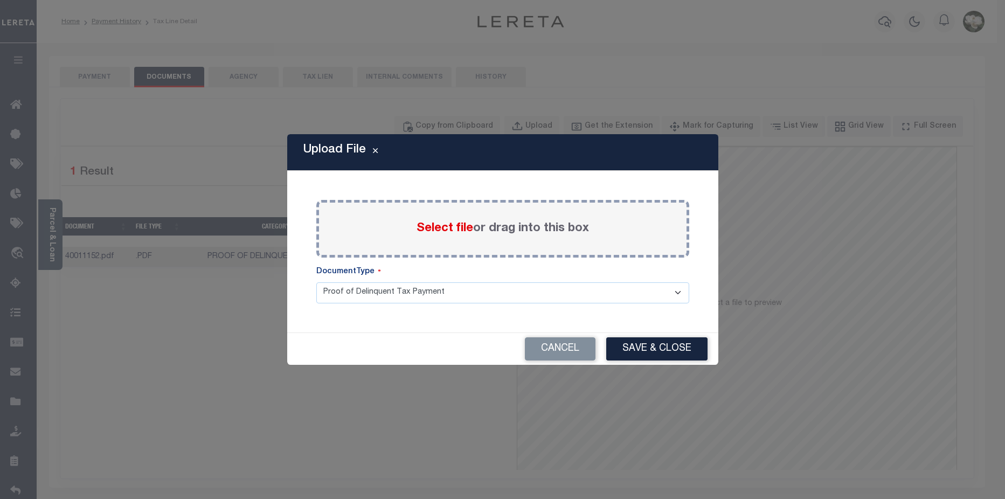
click at [452, 233] on span "Select file" at bounding box center [445, 229] width 57 height 12
click at [0, 0] on input "Select file or drag into this box" at bounding box center [0, 0] width 0 height 0
click at [451, 230] on span "Select file" at bounding box center [445, 229] width 57 height 12
click at [0, 0] on input "Select file or drag into this box" at bounding box center [0, 0] width 0 height 0
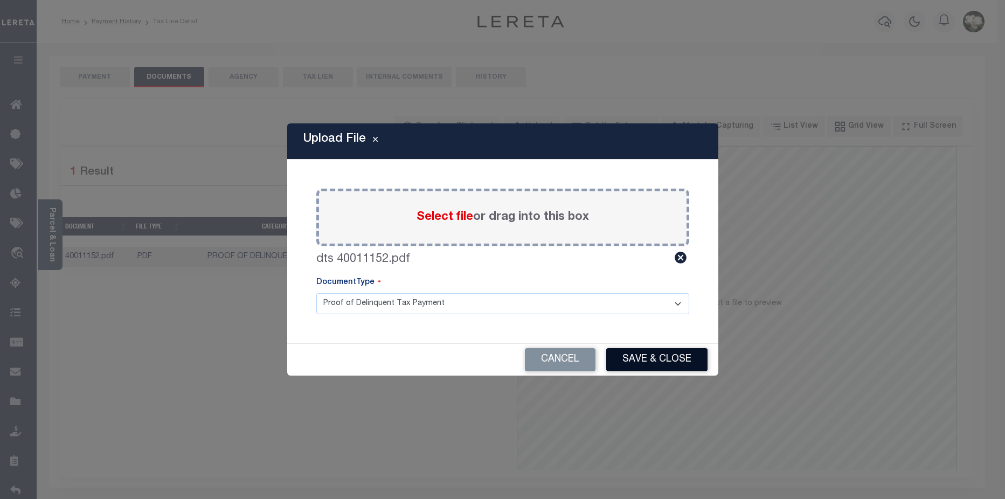
click at [652, 361] on button "Save & Close" at bounding box center [656, 359] width 101 height 23
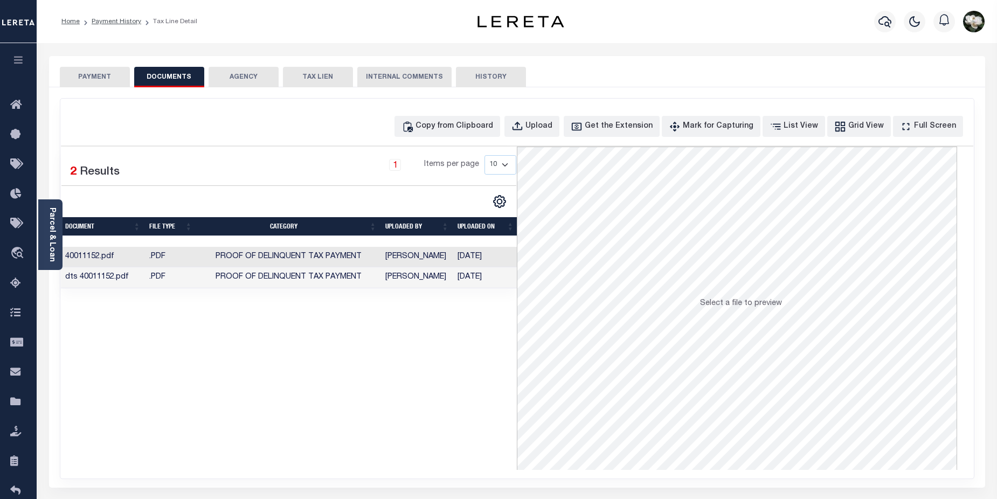
click at [93, 77] on button "PAYMENT" at bounding box center [95, 77] width 70 height 20
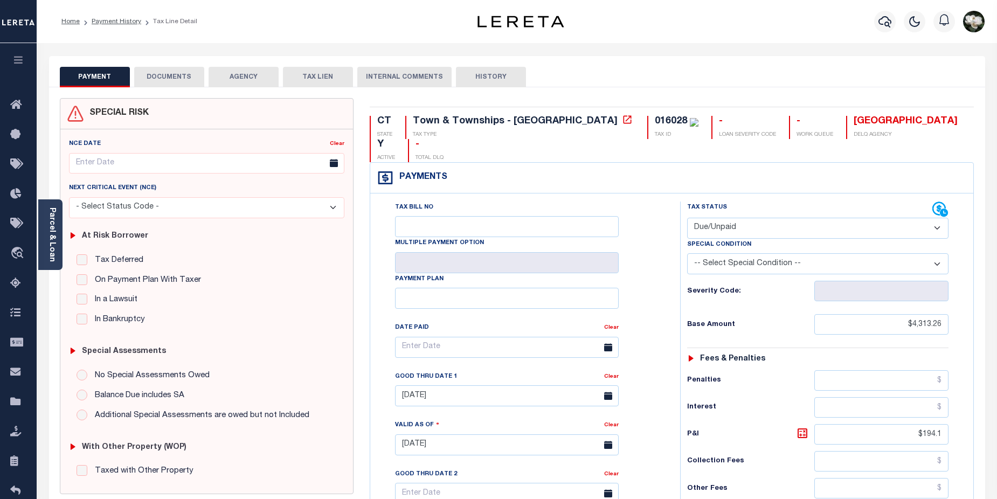
click at [192, 80] on button "DOCUMENTS" at bounding box center [169, 77] width 70 height 20
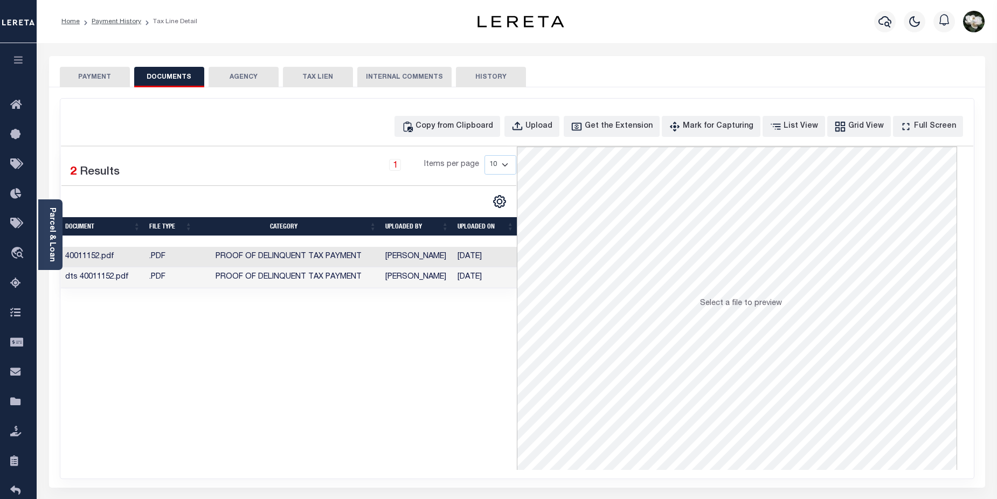
click at [86, 78] on button "PAYMENT" at bounding box center [95, 77] width 70 height 20
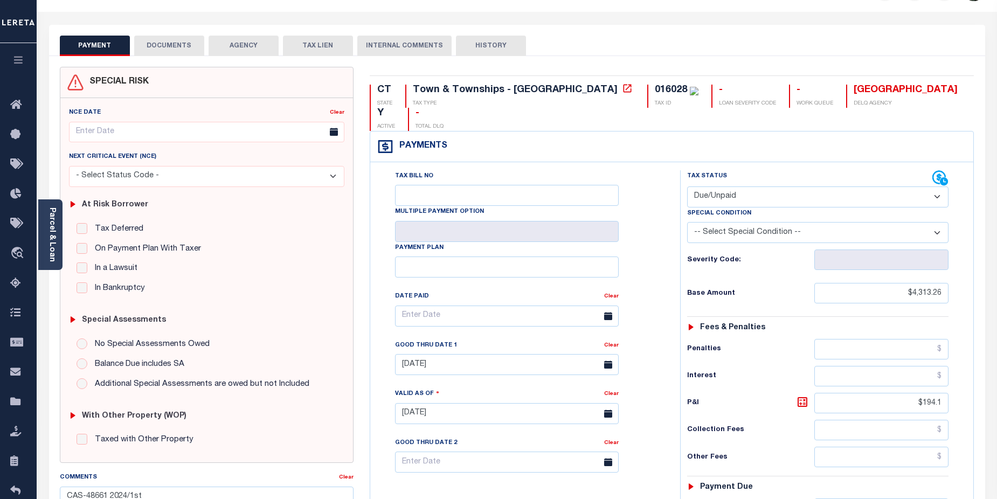
scroll to position [29, 0]
